Goal: Learn about a topic: Learn about a topic

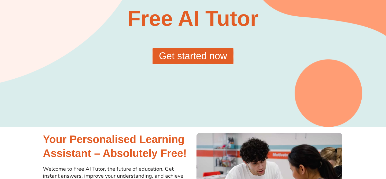
scroll to position [61, 0]
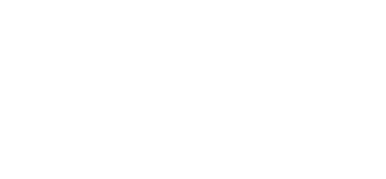
scroll to position [49, 0]
